Goal: Transaction & Acquisition: Purchase product/service

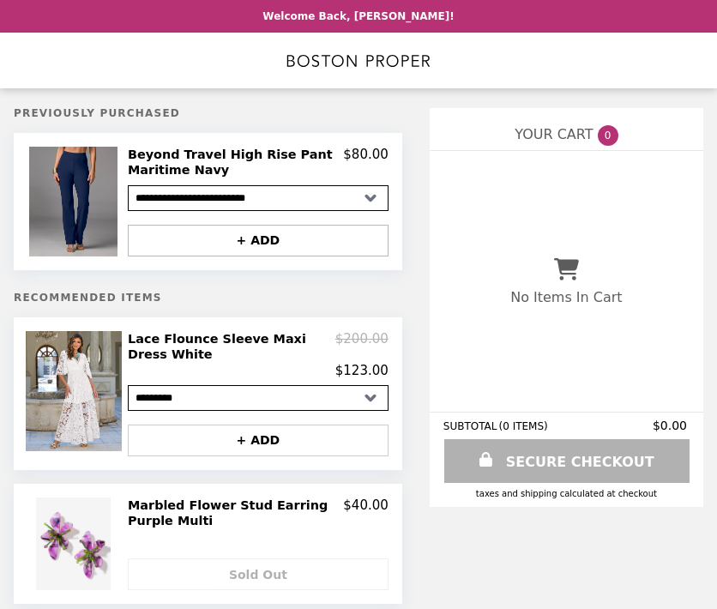
click at [199, 239] on button "+ ADD" at bounding box center [258, 241] width 261 height 32
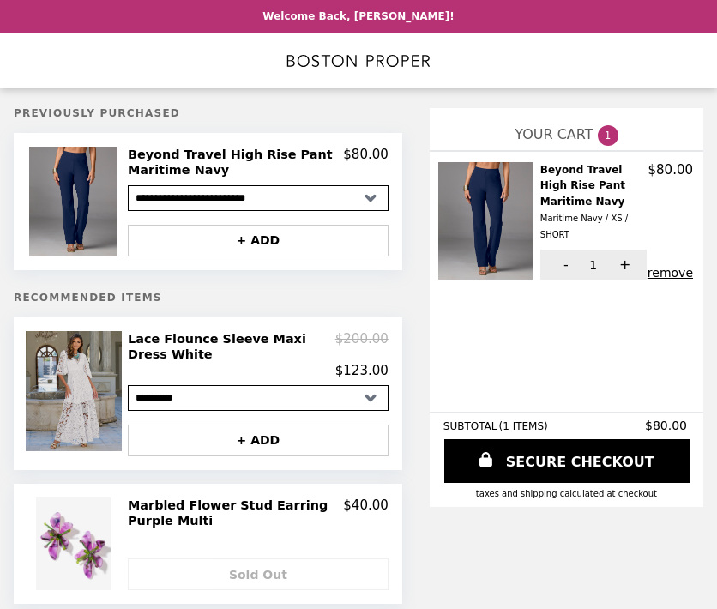
click at [73, 384] on img at bounding box center [76, 391] width 100 height 120
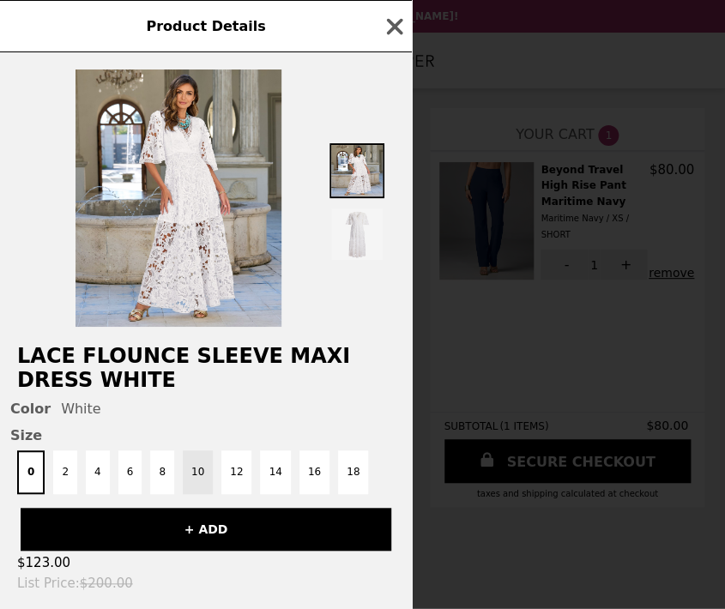
click at [190, 468] on button "10" at bounding box center [198, 472] width 30 height 44
click at [182, 529] on button "+ ADD" at bounding box center [206, 529] width 371 height 43
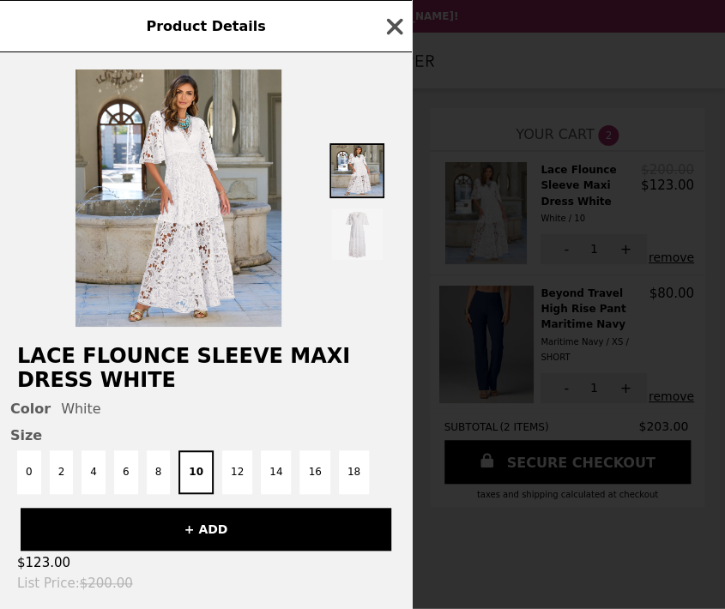
click at [396, 25] on icon "button" at bounding box center [395, 26] width 16 height 16
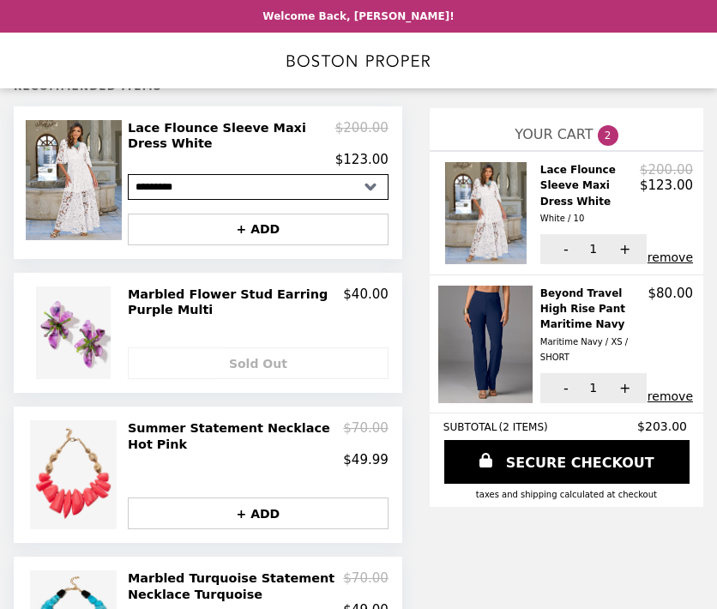
scroll to position [238, 0]
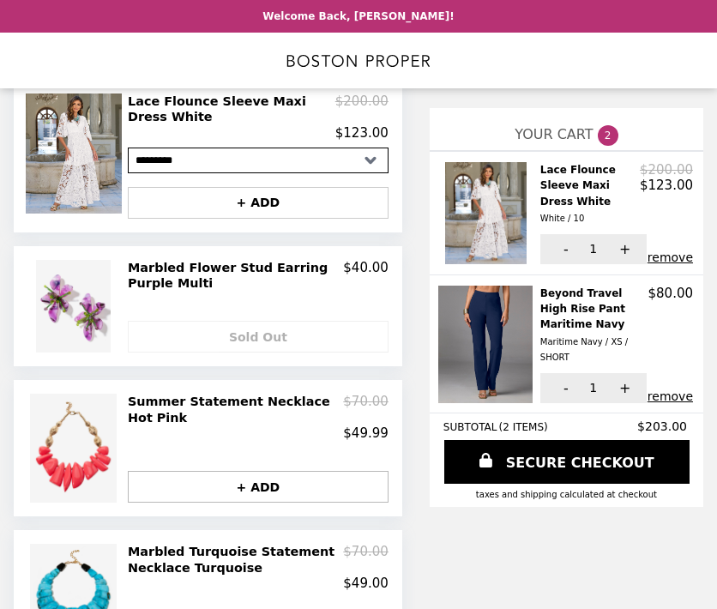
click at [245, 483] on button "+ ADD" at bounding box center [258, 487] width 261 height 32
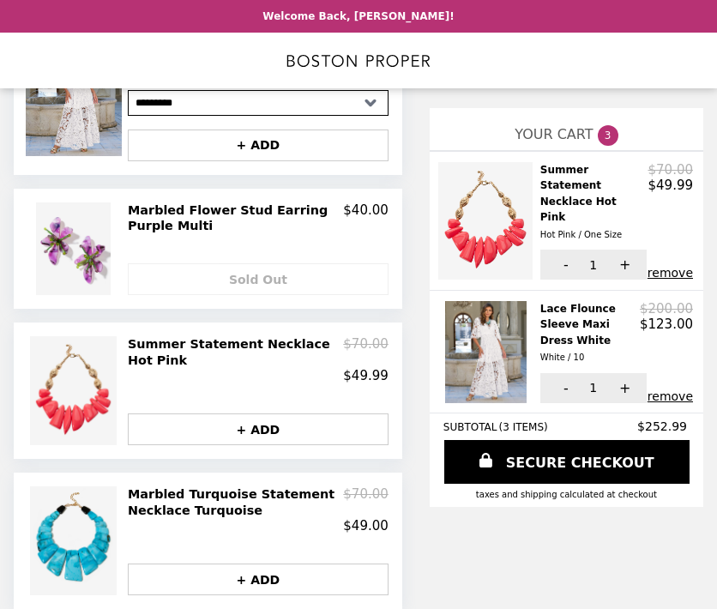
scroll to position [323, 0]
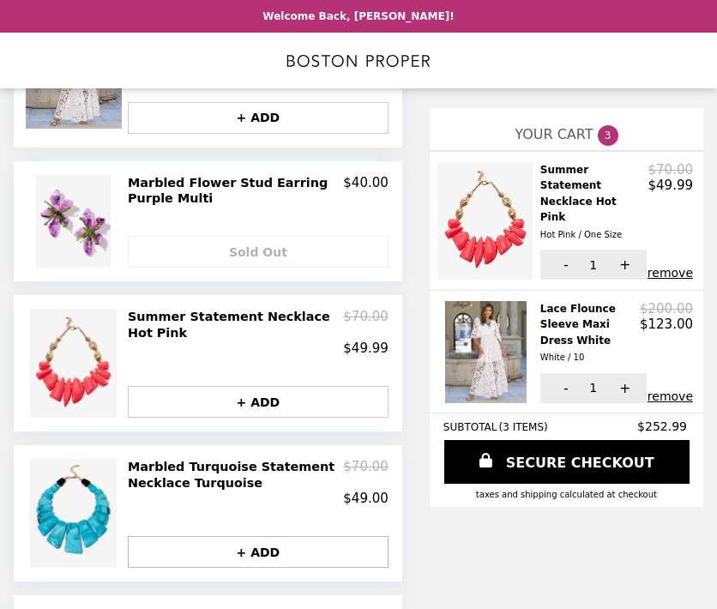
click at [196, 543] on button "+ ADD" at bounding box center [258, 552] width 261 height 32
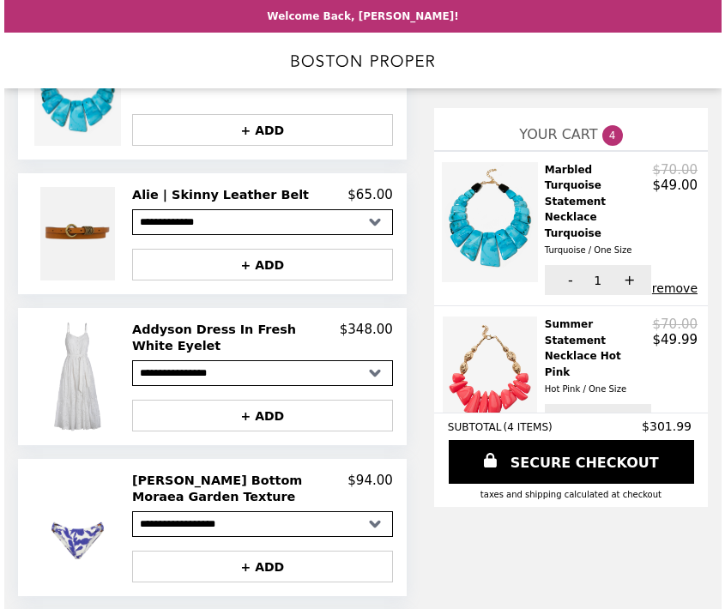
scroll to position [758, 0]
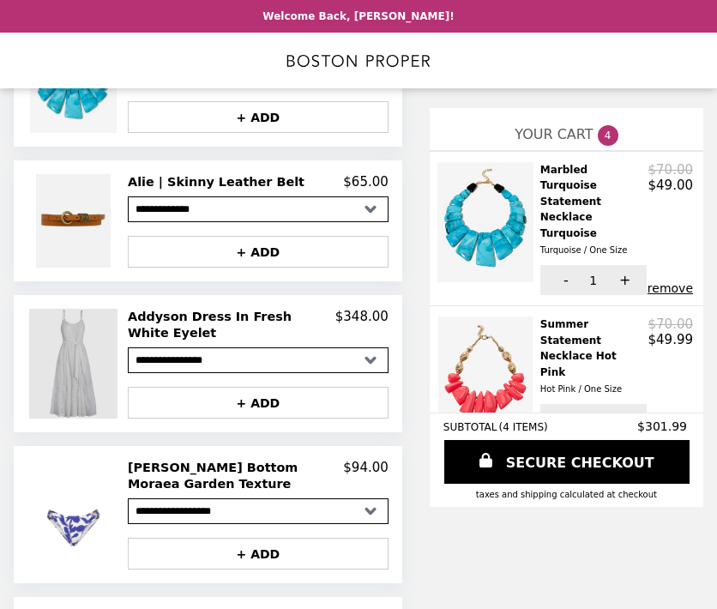
click at [68, 376] on img at bounding box center [75, 364] width 92 height 110
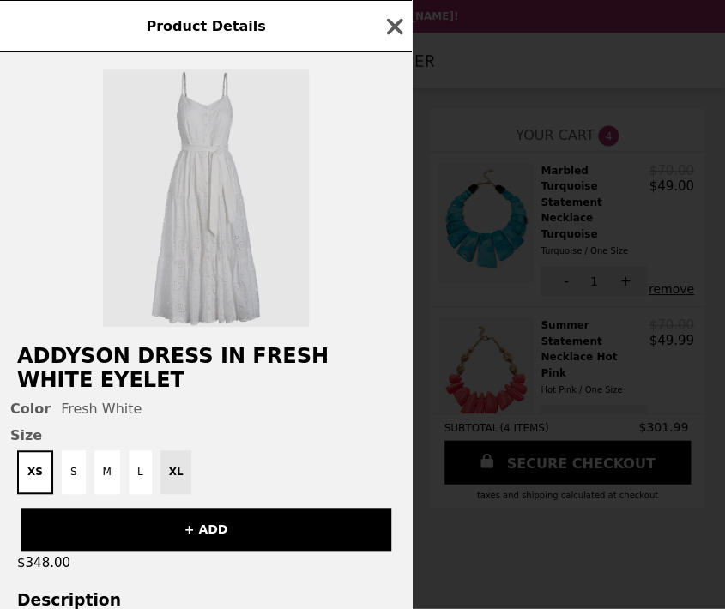
click at [219, 279] on img at bounding box center [206, 197] width 206 height 257
click at [217, 248] on img at bounding box center [206, 197] width 206 height 257
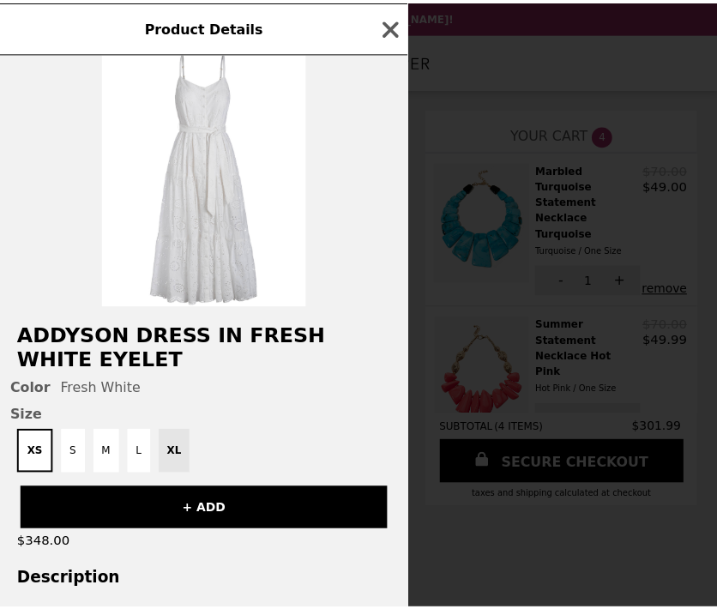
scroll to position [15, 0]
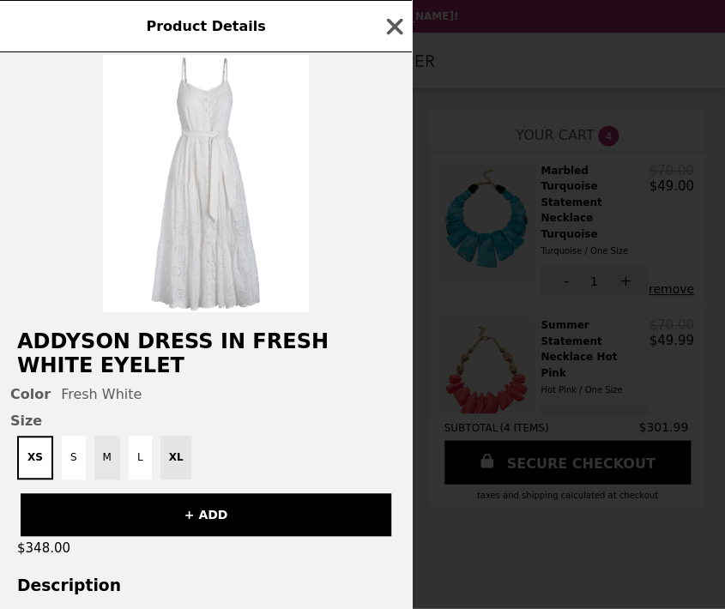
click at [102, 455] on button "M" at bounding box center [107, 458] width 26 height 44
click at [172, 511] on button "+ ADD" at bounding box center [206, 514] width 371 height 43
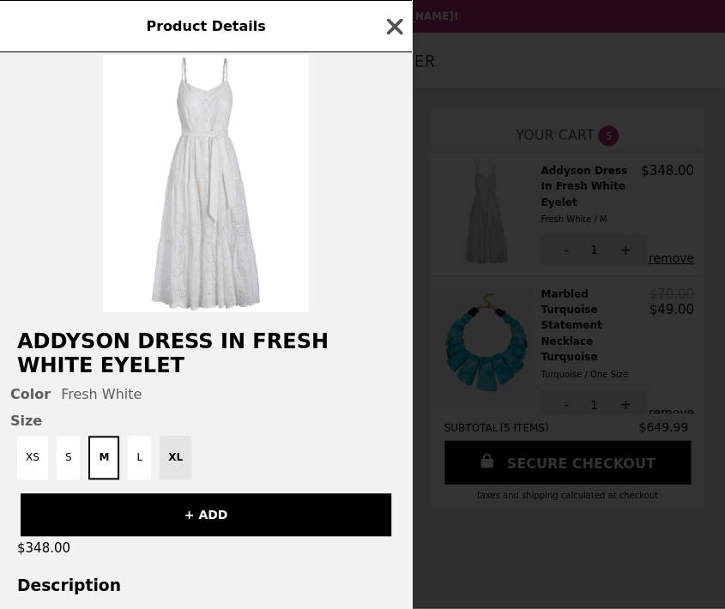
click at [392, 21] on icon "button" at bounding box center [395, 27] width 26 height 26
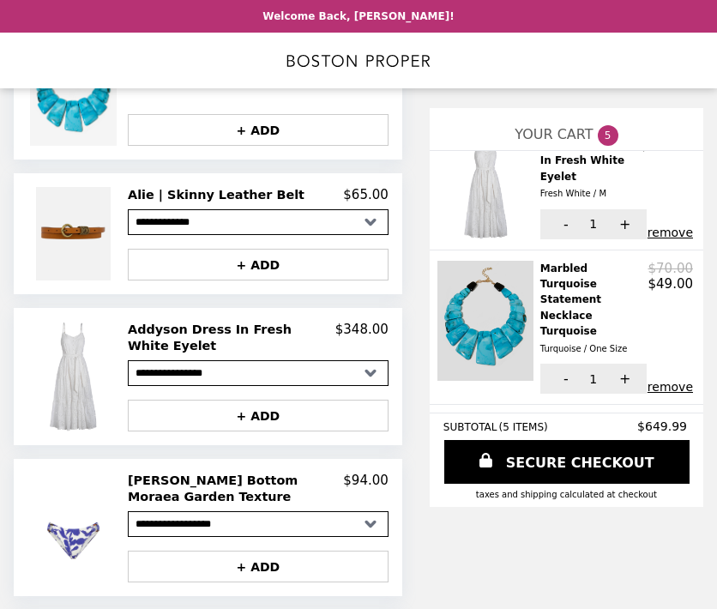
scroll to position [32, 0]
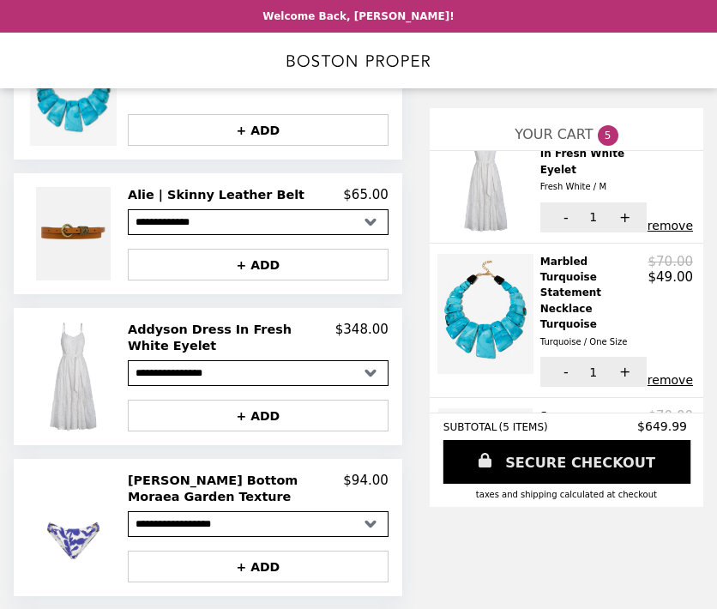
click at [462, 457] on link "SECURE CHECKOUT" at bounding box center [567, 462] width 248 height 44
